Goal: Task Accomplishment & Management: Use online tool/utility

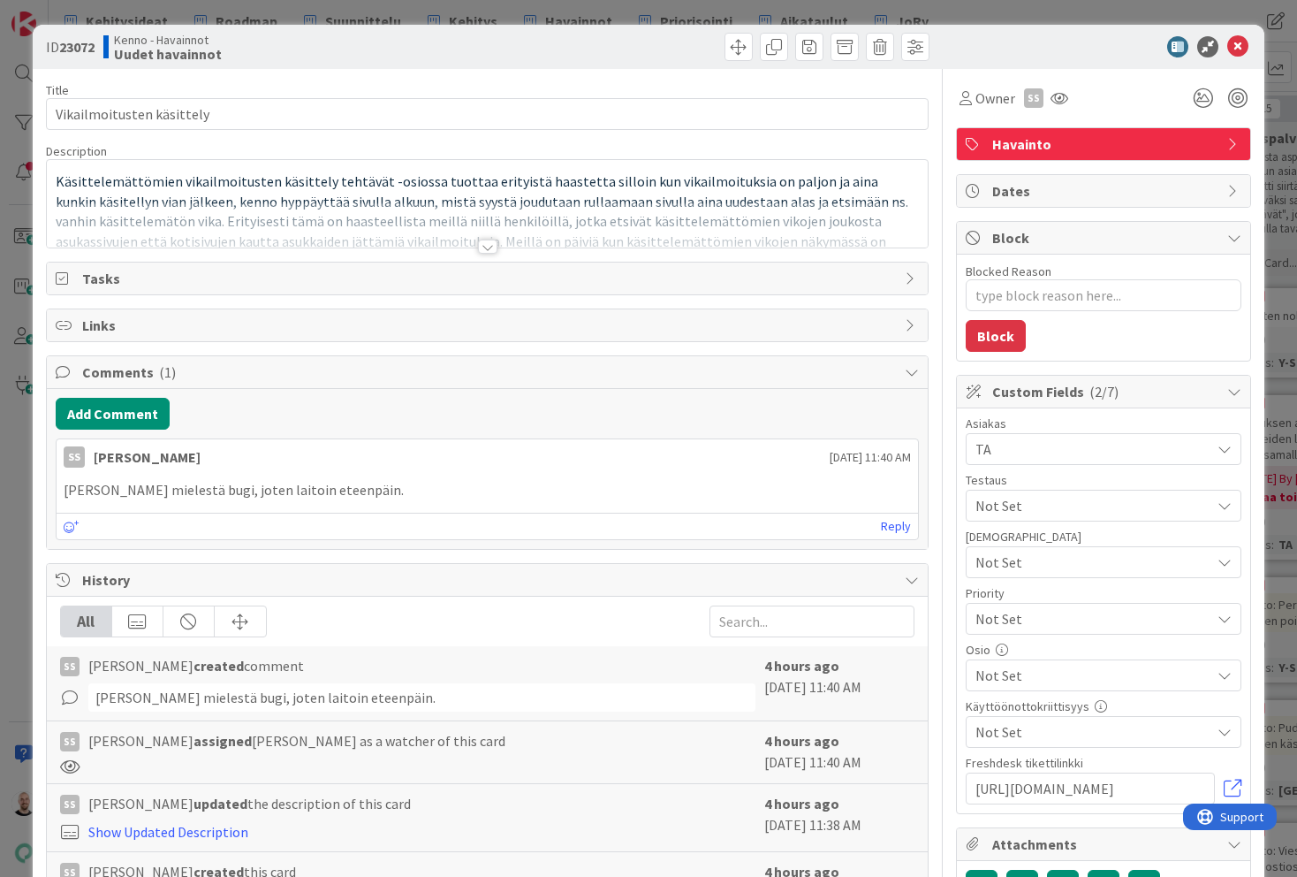
click at [490, 253] on div at bounding box center [487, 246] width 19 height 14
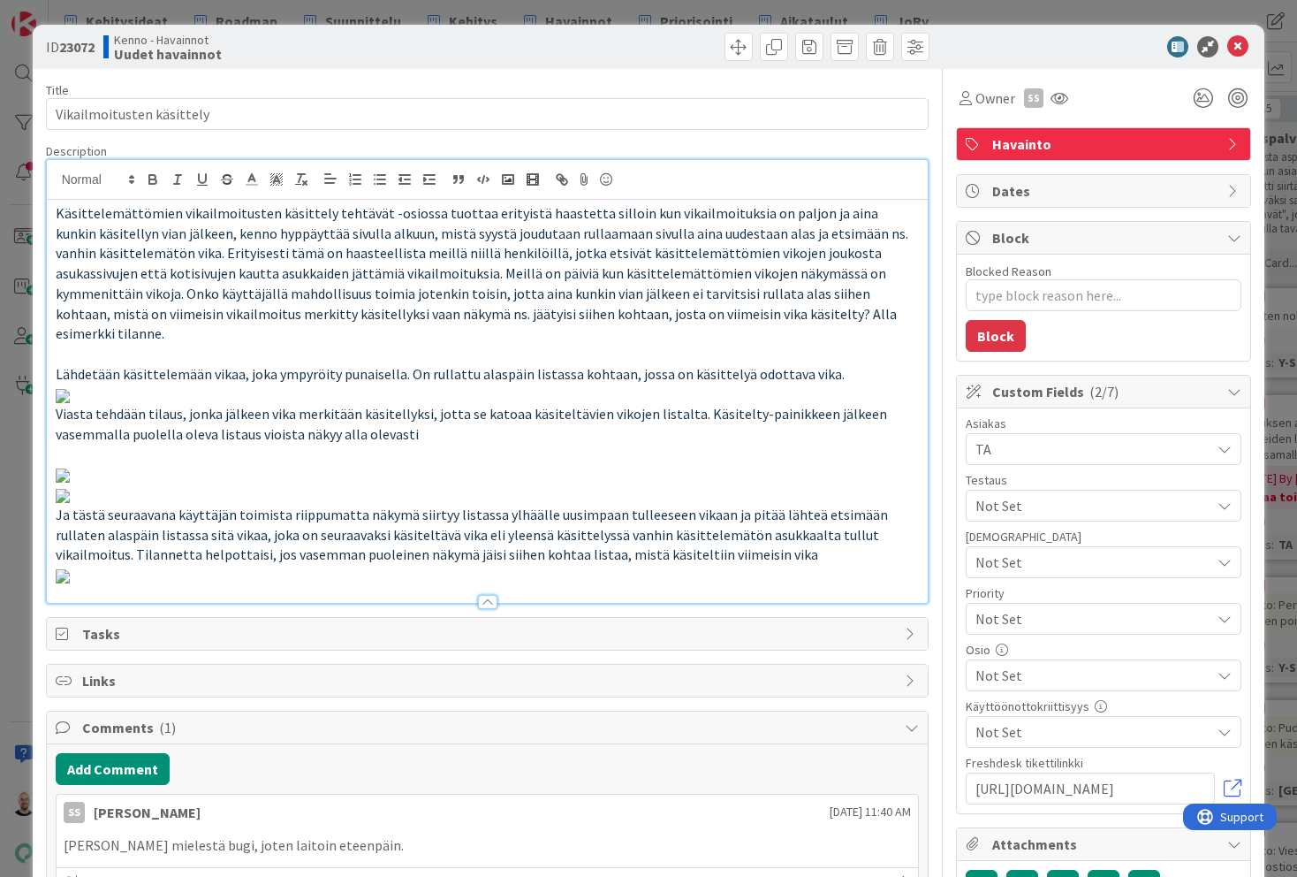
click at [57, 212] on span "Käsittelemättömien vikailmoitusten käsittely tehtävät -osiossa tuottaa erityist…" at bounding box center [483, 273] width 855 height 138
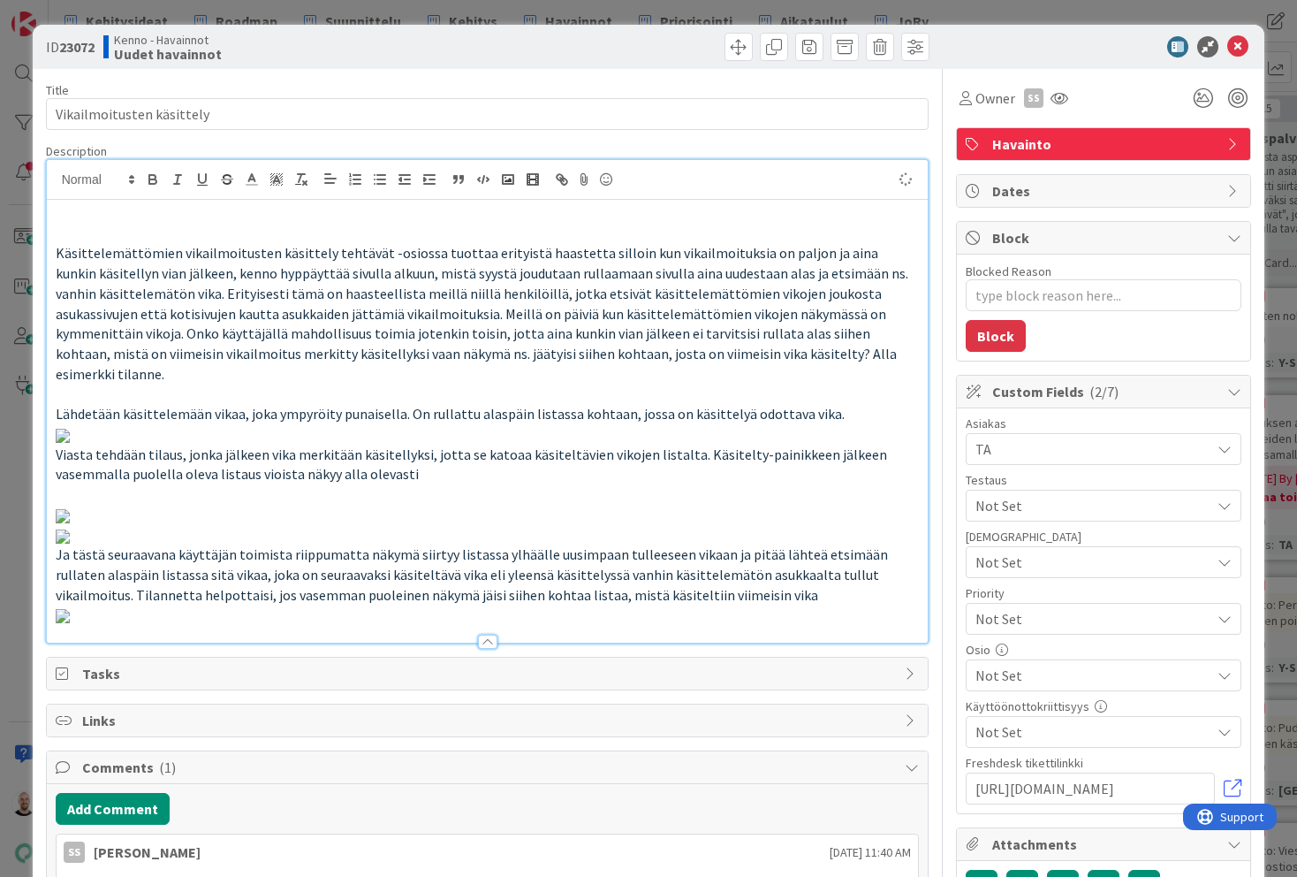
type textarea "x"
click at [1027, 9] on div "ID 23072 Kenno - Havainnot Uudet havainnot Title 25 / 128 Vikailmoitusten käsit…" at bounding box center [648, 438] width 1297 height 877
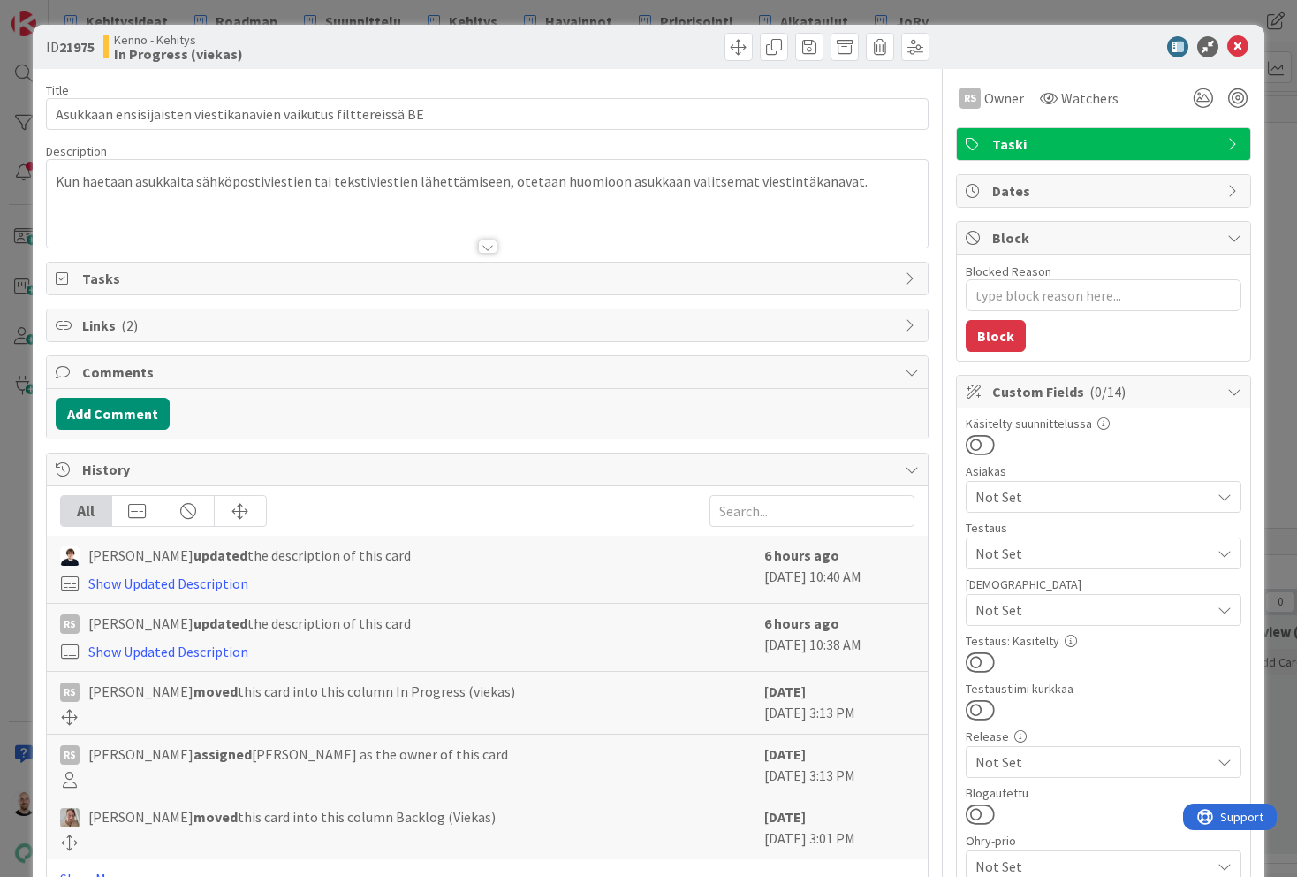
type textarea "x"
